Goal: Task Accomplishment & Management: Manage account settings

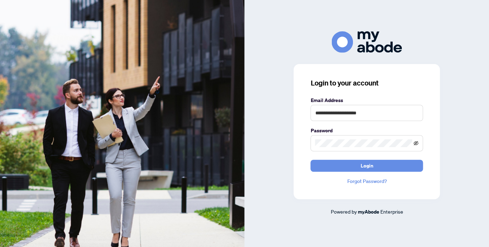
click at [416, 143] on icon "eye-invisible" at bounding box center [416, 143] width 5 height 4
click at [416, 143] on icon "eye" at bounding box center [416, 143] width 5 height 5
click at [380, 168] on button "Login" at bounding box center [367, 166] width 113 height 12
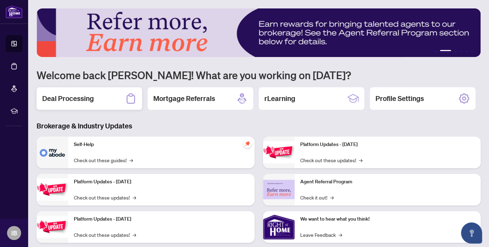
click at [77, 97] on h2 "Deal Processing" at bounding box center [68, 99] width 52 height 10
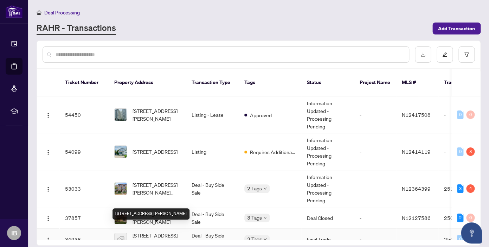
click at [164, 231] on span "474 Caldari Rd unit 504, Vaughan, Ontario L4K 0A4, Canada" at bounding box center [157, 238] width 48 height 15
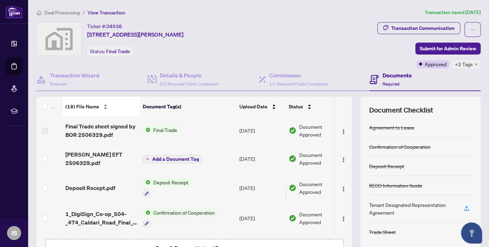
click at [104, 107] on div "(18) File Name" at bounding box center [101, 107] width 72 height 8
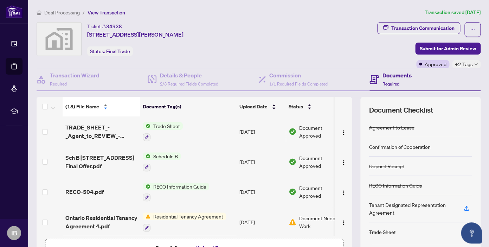
click at [106, 104] on div "(18) File Name" at bounding box center [101, 107] width 72 height 8
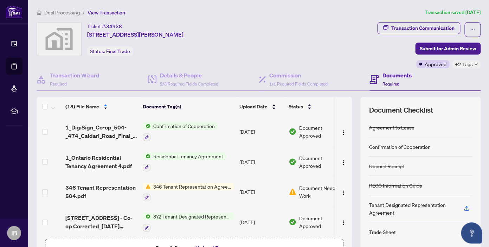
click at [181, 216] on span "372 Tenant Designated Representation Agreement - Authority for Lease or Purchase" at bounding box center [192, 216] width 83 height 8
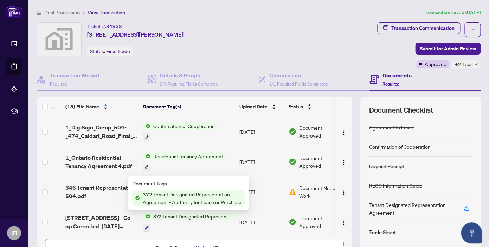
click at [183, 194] on span "372 Tenant Designated Representation Agreement - Authority for Lease or Purchase" at bounding box center [192, 197] width 105 height 15
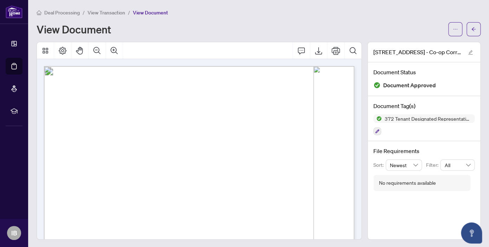
click at [114, 13] on span "View Transaction" at bounding box center [107, 12] width 38 height 6
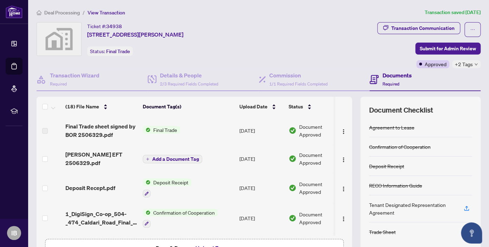
click at [159, 213] on span "Confirmation of Cooperation" at bounding box center [184, 213] width 67 height 8
click at [168, 194] on span "Confirmation of Cooperation" at bounding box center [182, 197] width 67 height 8
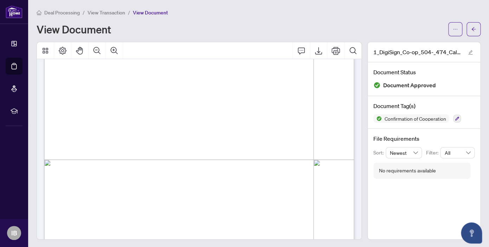
scroll to position [180, 0]
click at [116, 13] on span "View Transaction" at bounding box center [107, 12] width 38 height 6
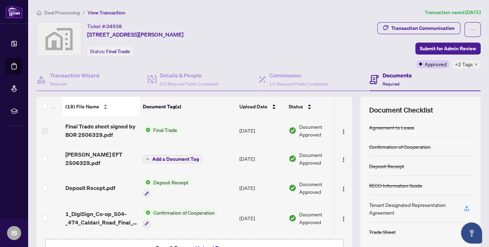
click at [105, 105] on div "(18) File Name" at bounding box center [101, 107] width 72 height 8
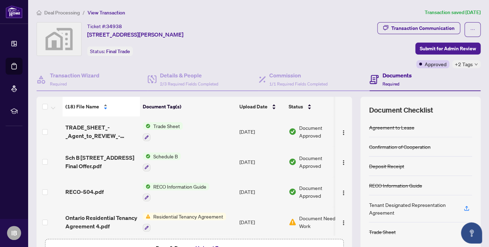
click at [104, 108] on div "(18) File Name" at bounding box center [101, 107] width 72 height 8
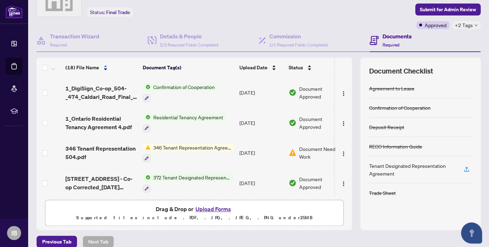
scroll to position [19, 0]
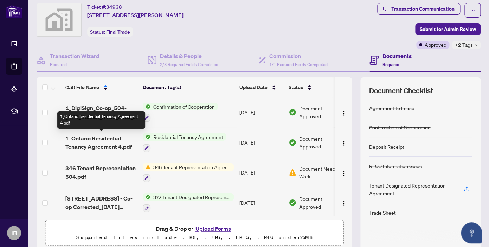
click at [114, 145] on span "1_Ontario Residential Tenancy Agreement 4.pdf" at bounding box center [101, 142] width 72 height 17
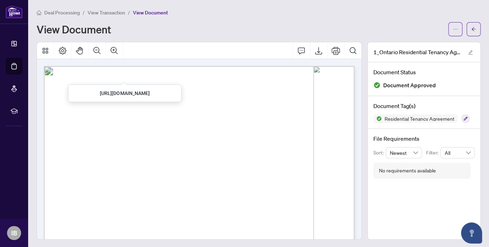
click at [106, 11] on span "View Transaction" at bounding box center [107, 12] width 38 height 6
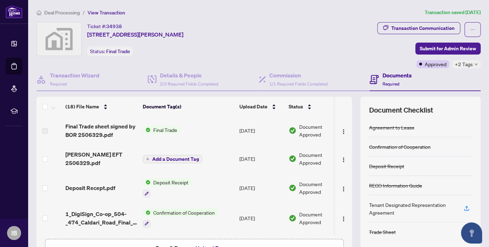
click at [235, 235] on div "(18) File Name Document Tag(s) Upload Date Status (18) File Name Document Tag(s…" at bounding box center [194, 183] width 315 height 172
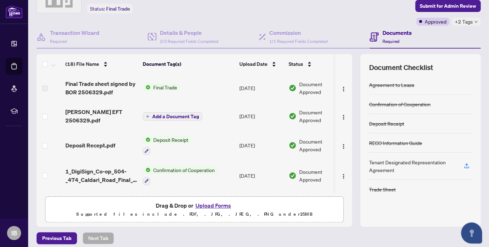
scroll to position [48, 0]
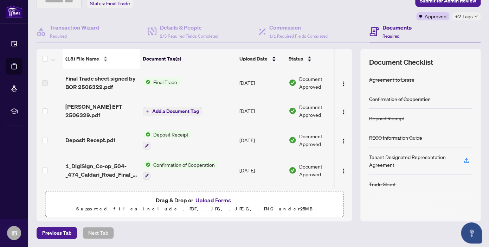
click at [78, 57] on span "(18) File Name" at bounding box center [82, 59] width 34 height 8
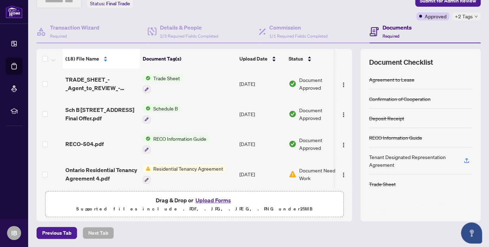
click at [104, 58] on div "(18) File Name" at bounding box center [101, 59] width 72 height 8
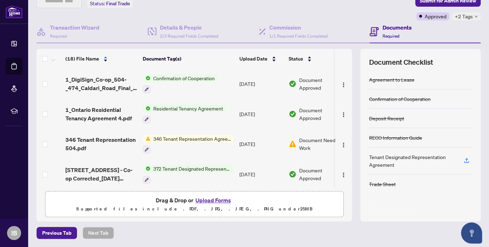
click at [341, 184] on td at bounding box center [343, 174] width 17 height 30
click at [72, 30] on h4 "Transaction Wizard" at bounding box center [75, 27] width 50 height 8
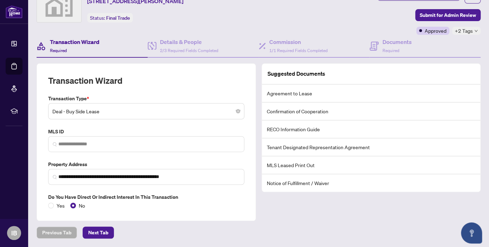
scroll to position [33, 0]
click at [188, 88] on div "Transaction Wizard" at bounding box center [146, 85] width 196 height 20
click at [171, 44] on h4 "Details & People" at bounding box center [189, 42] width 58 height 8
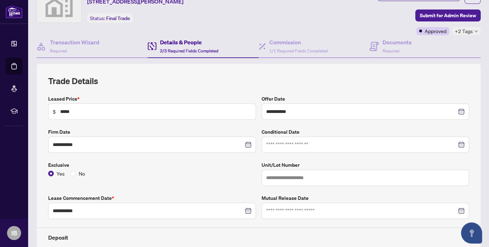
click at [301, 88] on div "**********" at bounding box center [258, 181] width 421 height 212
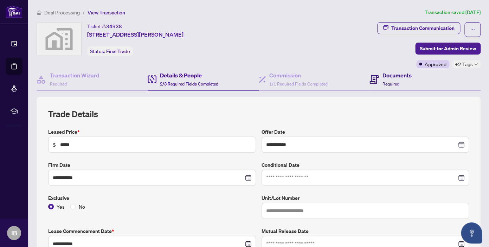
click at [391, 76] on h4 "Documents" at bounding box center [396, 75] width 29 height 8
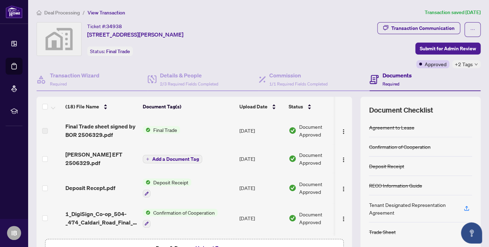
click at [347, 122] on td at bounding box center [343, 130] width 17 height 28
click at [284, 78] on h4 "Commission" at bounding box center [298, 75] width 58 height 8
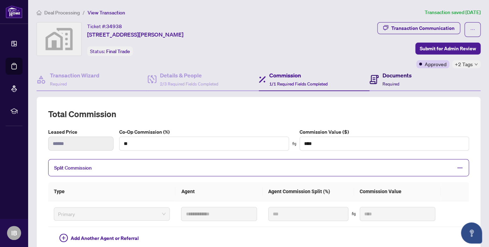
click at [393, 76] on h4 "Documents" at bounding box center [396, 75] width 29 height 8
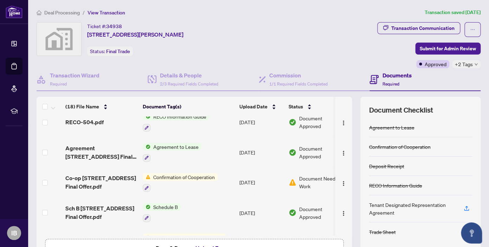
scroll to position [400, 0]
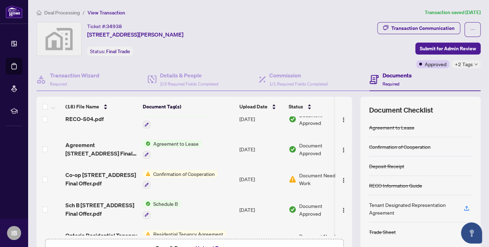
click at [183, 141] on span "Agreement to Lease" at bounding box center [176, 144] width 51 height 8
click at [165, 173] on span "Agreement to Lease" at bounding box center [166, 174] width 51 height 8
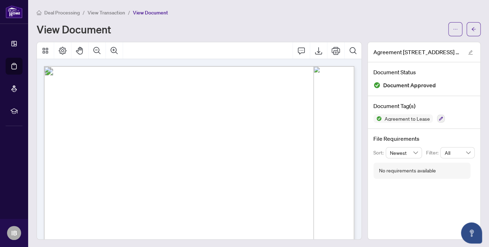
click at [66, 91] on span "1.ADDITIONAL TERMS: Landlord and Tenant agree that the terms included in this S…" at bounding box center [176, 91] width 224 height 4
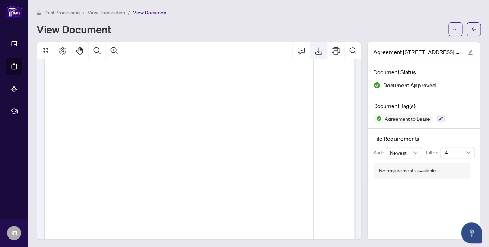
click at [319, 51] on icon "Export" at bounding box center [318, 50] width 8 height 8
click at [66, 90] on span "1.ADDITIONAL TERMS: Landlord and Tenant agree that the terms included in this S…" at bounding box center [176, 91] width 224 height 4
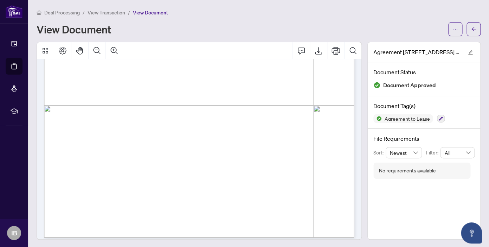
scroll to position [1, 0]
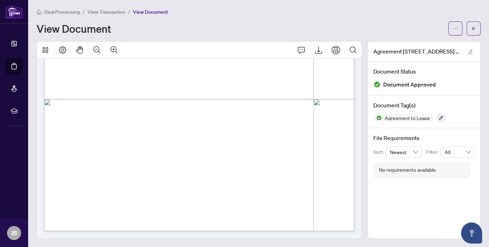
drag, startPoint x: 66, startPoint y: 90, endPoint x: 225, endPoint y: 7, distance: 179.6
click at [221, 149] on div "rBEV 3// hNIRFNz rNx 1/12 fwPN 6 BO 6 Sg© sEwM©lwETr hq bSeh)® hq bSehi)® cbi)®…" at bounding box center [268, 118] width 448 height 579
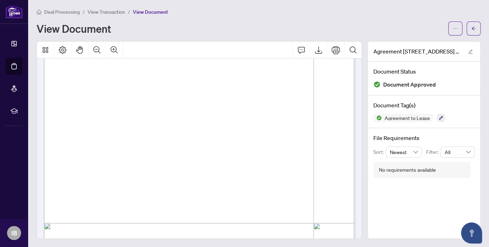
scroll to position [1713, 0]
click at [103, 13] on span "View Transaction" at bounding box center [107, 12] width 38 height 6
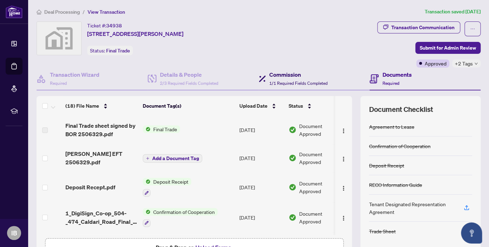
click at [288, 72] on h4 "Commission" at bounding box center [298, 74] width 58 height 8
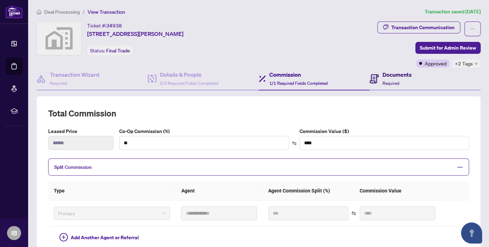
click at [387, 73] on h4 "Documents" at bounding box center [396, 74] width 29 height 8
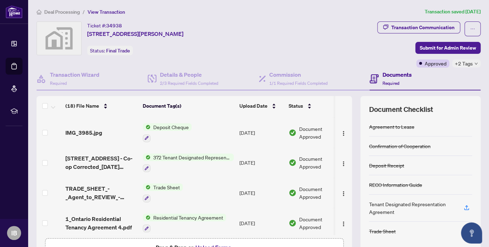
scroll to position [174, 0]
click at [220, 156] on span "372 Tenant Designated Representation Agreement - Authority for Lease or Purchase" at bounding box center [192, 158] width 83 height 8
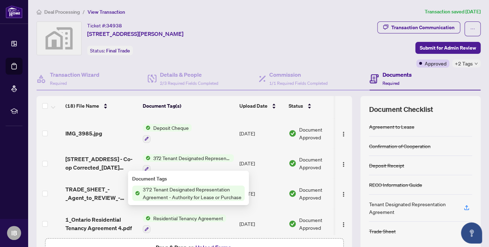
click at [185, 193] on span "372 Tenant Designated Representation Agreement - Authority for Lease or Purchase" at bounding box center [192, 192] width 105 height 15
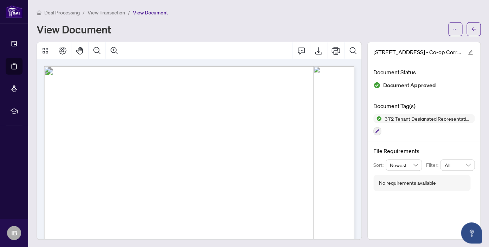
click at [139, 120] on span "Brokerage and the Designated Representation Agreement owe the Client duties as …" at bounding box center [232, 118] width 328 height 5
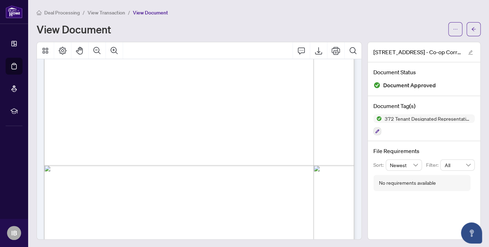
scroll to position [1403, 0]
click at [147, 173] on div "Enpl 261 Pduhrdc 1/14 OYfd 3 ne 3 Sgd sqVcdlVqjr PD;ISNP”) PD;ISNPR”) LIR”) Ltk…" at bounding box center [268, 187] width 448 height 579
click at [150, 176] on div "Enpl 261 Pduhrdc 1/14 OYfd 3 ne 3 Sgd sqVcdlVqjr PD;ISNP”) PD;ISNPR”) LIR”) Ltk…" at bounding box center [268, 187] width 448 height 579
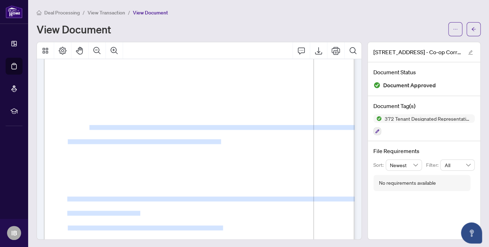
drag, startPoint x: 68, startPoint y: 84, endPoint x: 85, endPoint y: 125, distance: 44.8
click at [318, 54] on icon "Export" at bounding box center [318, 50] width 7 height 7
